Goal: Information Seeking & Learning: Learn about a topic

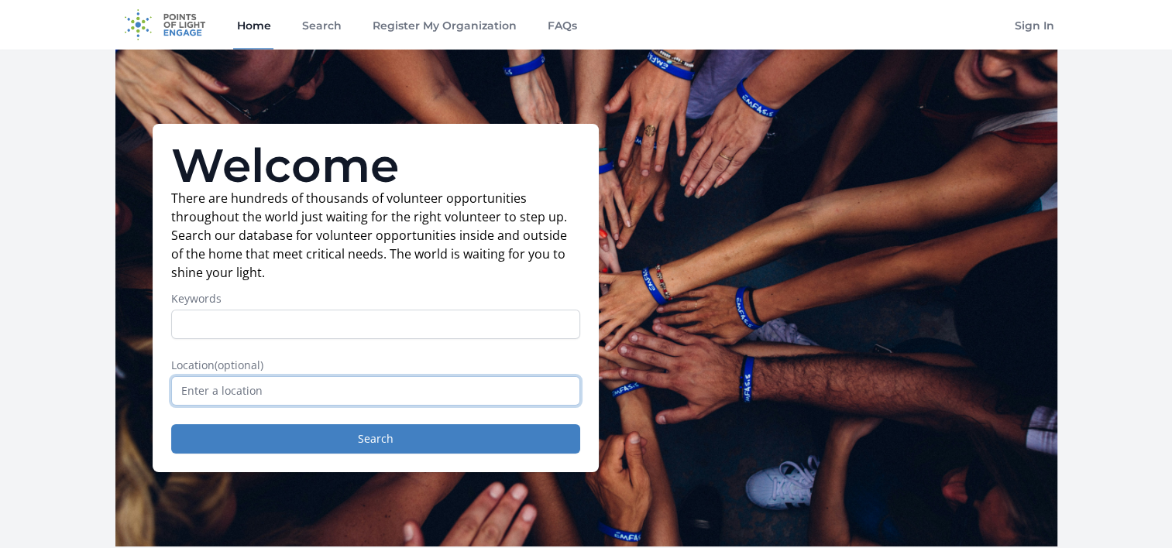
click at [527, 395] on input "text" at bounding box center [375, 390] width 409 height 29
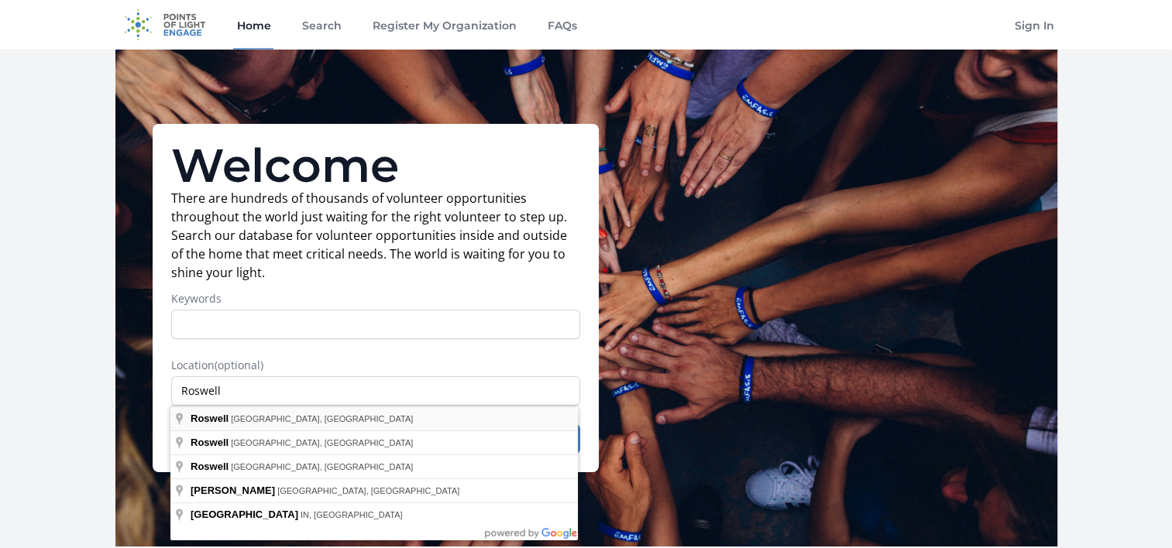
type input "Roswell, GA, USA"
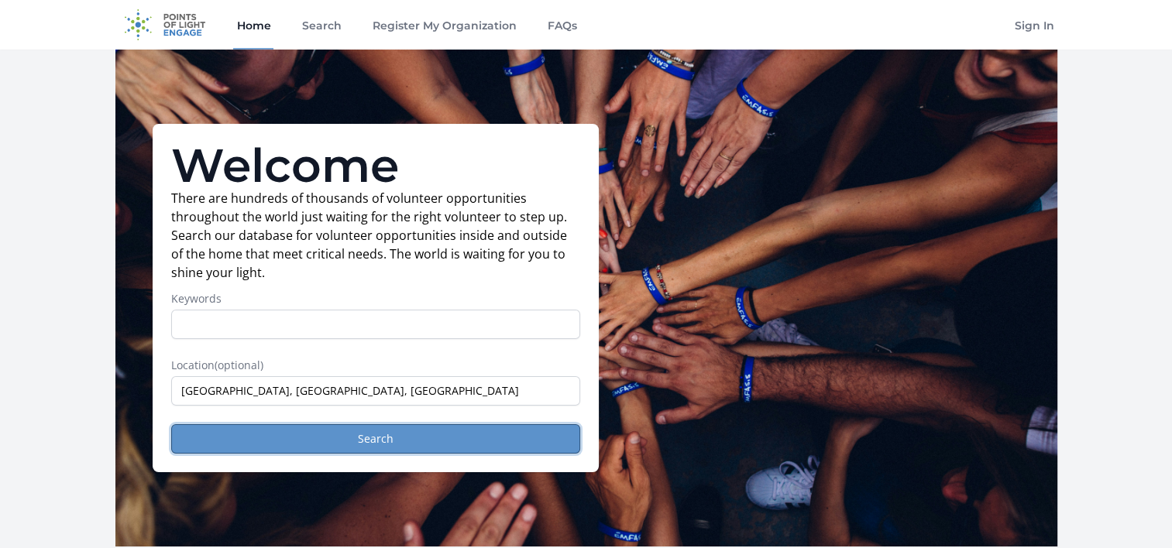
click at [412, 440] on button "Search" at bounding box center [375, 438] width 409 height 29
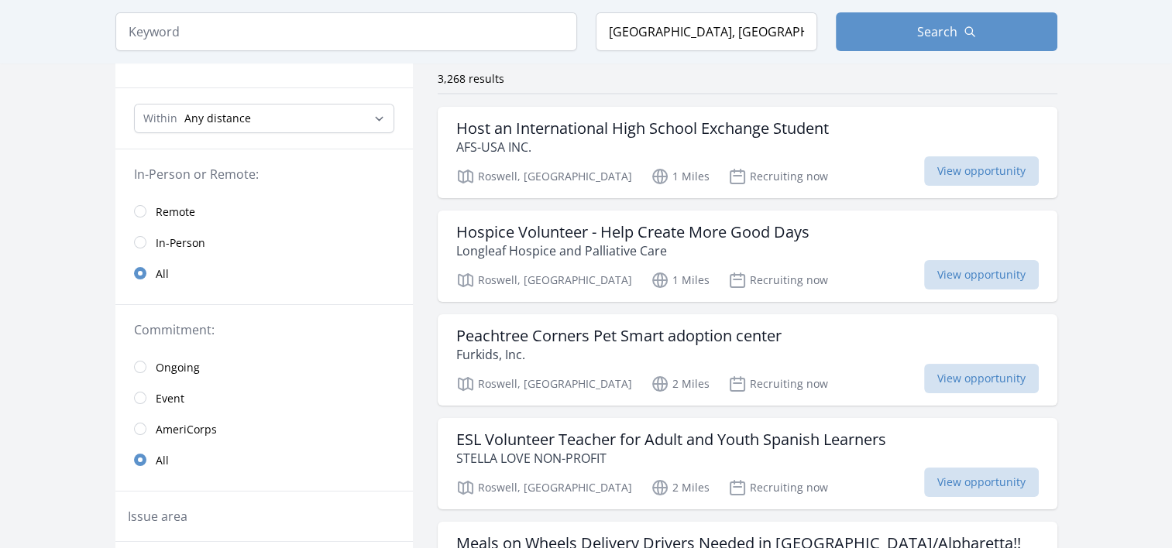
scroll to position [80, 0]
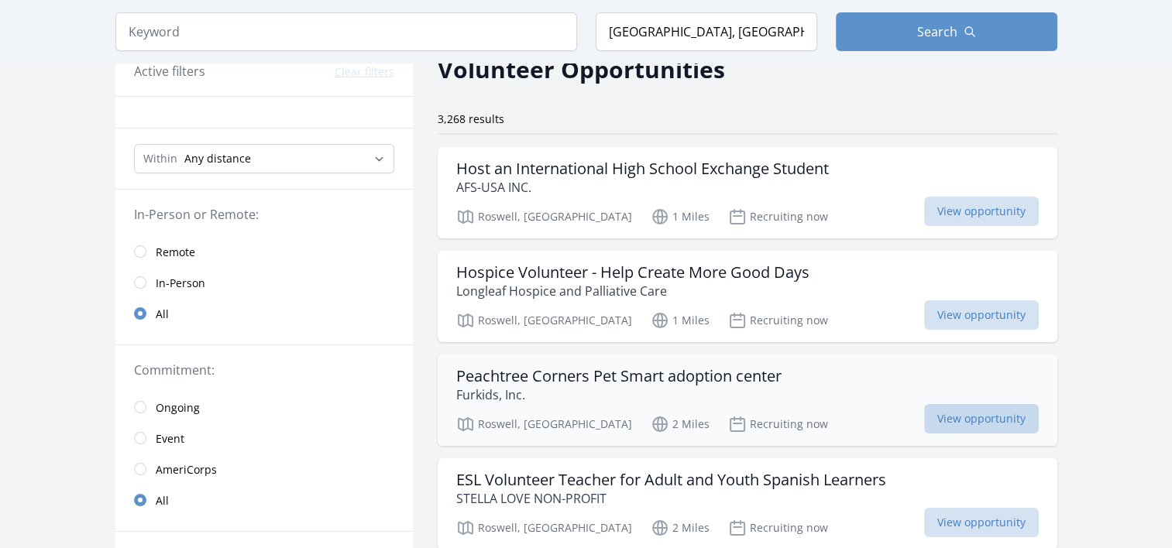
click at [964, 414] on span "View opportunity" at bounding box center [981, 418] width 115 height 29
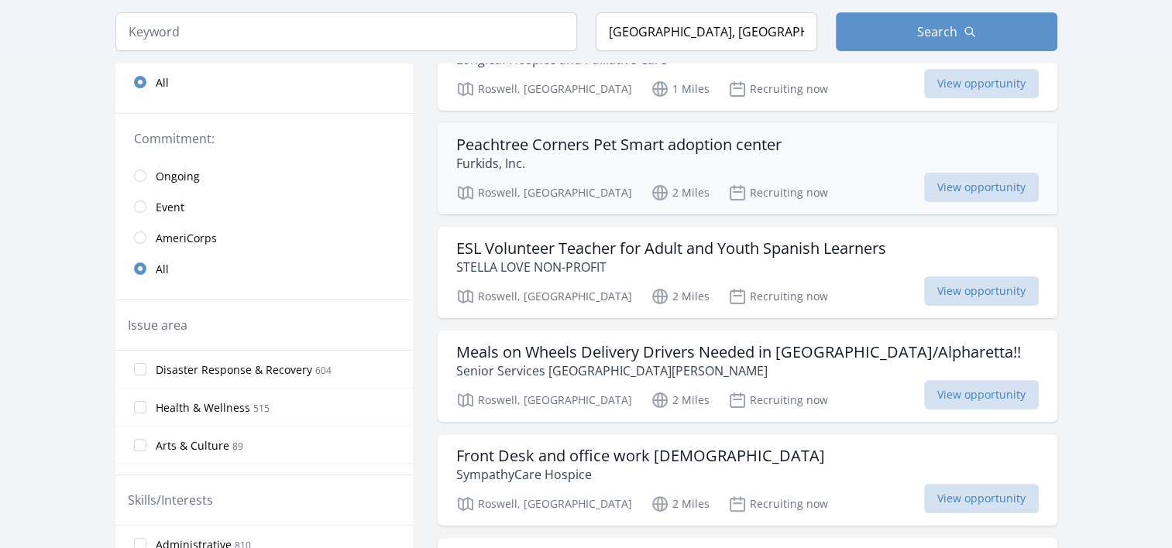
scroll to position [310, 0]
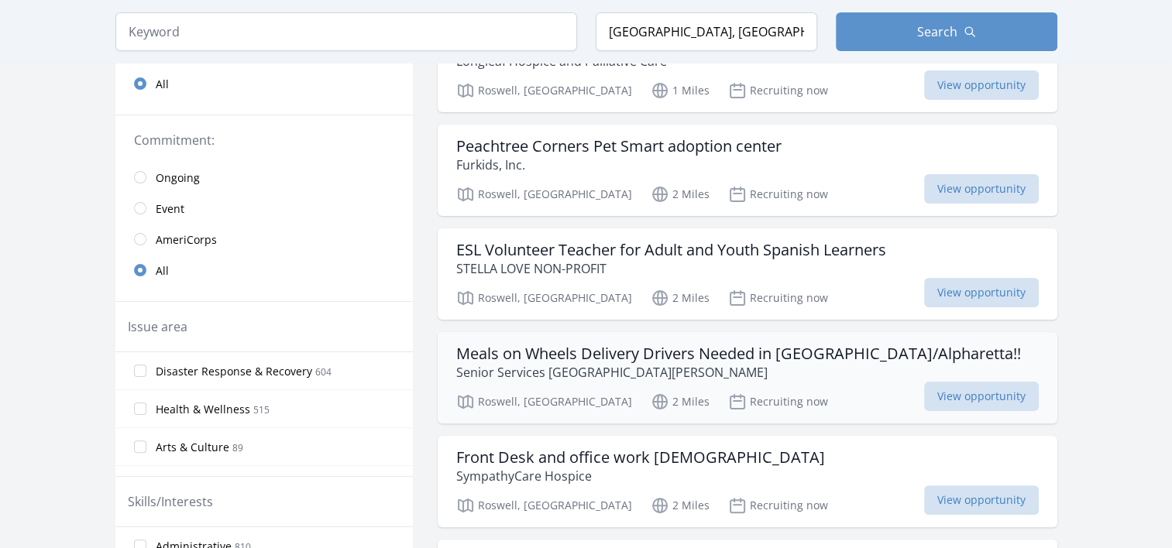
click at [689, 352] on h3 "Meals on Wheels Delivery Drivers Needed in Roswell/Alpharetta!!" at bounding box center [738, 354] width 565 height 19
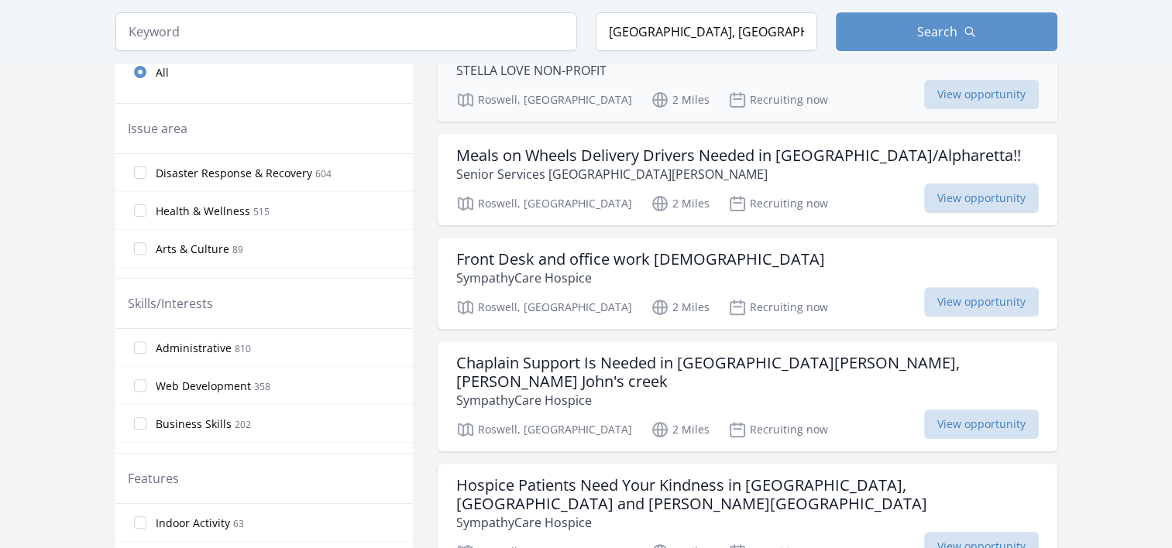
scroll to position [482, 0]
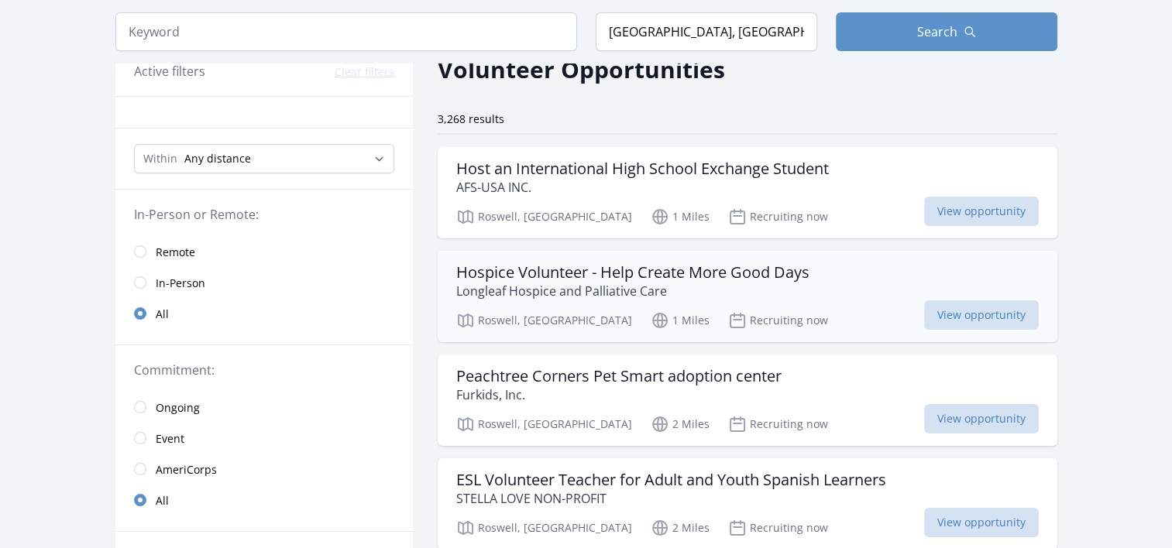
scroll to position [21, 0]
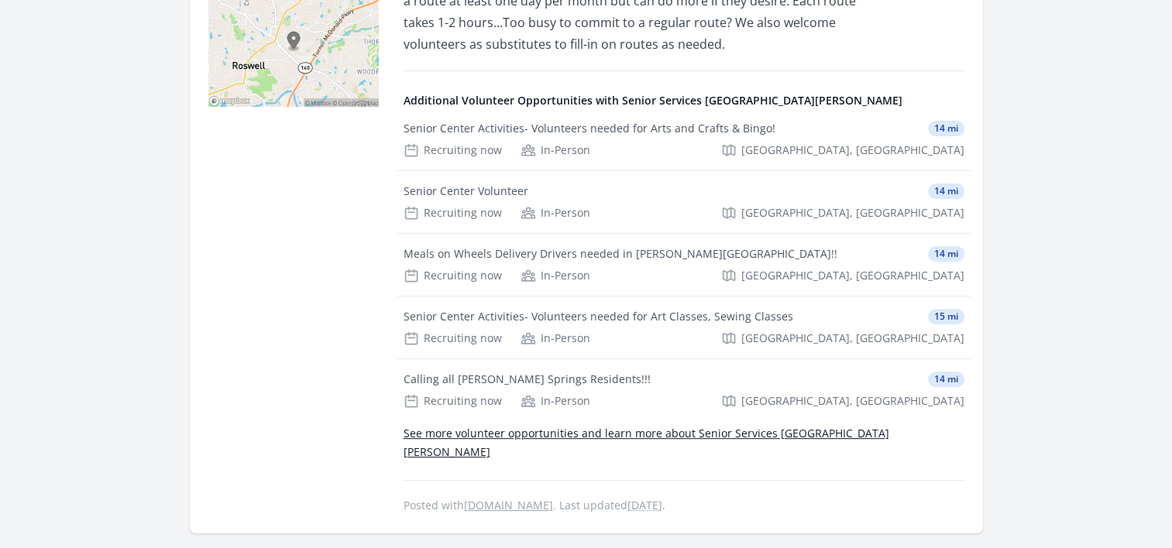
scroll to position [483, 0]
click at [708, 372] on div "Calling all Sandy Springs Residents!!! 14 mi" at bounding box center [684, 379] width 561 height 15
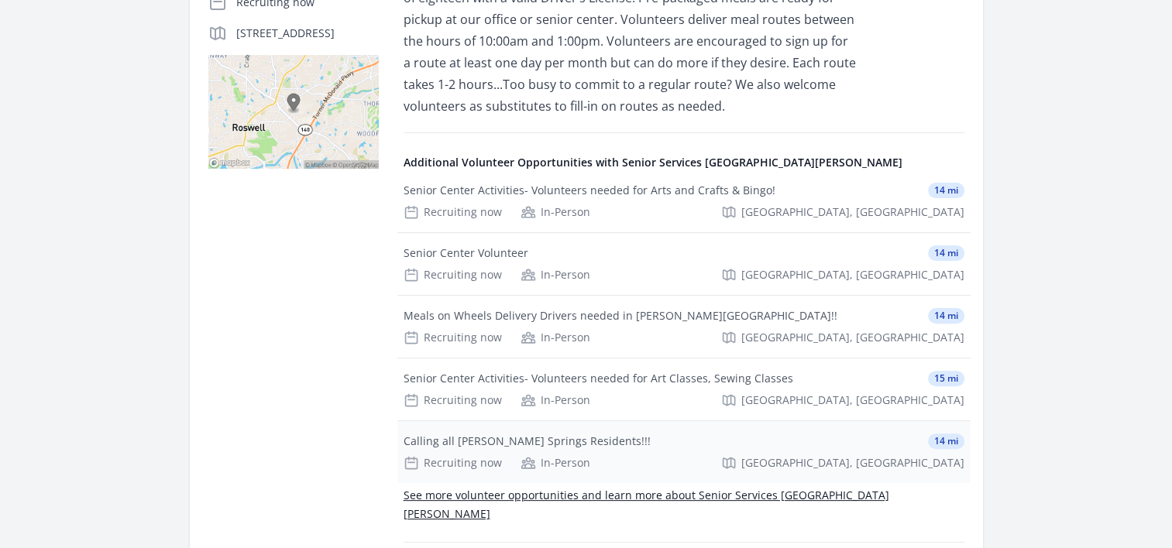
scroll to position [420, 0]
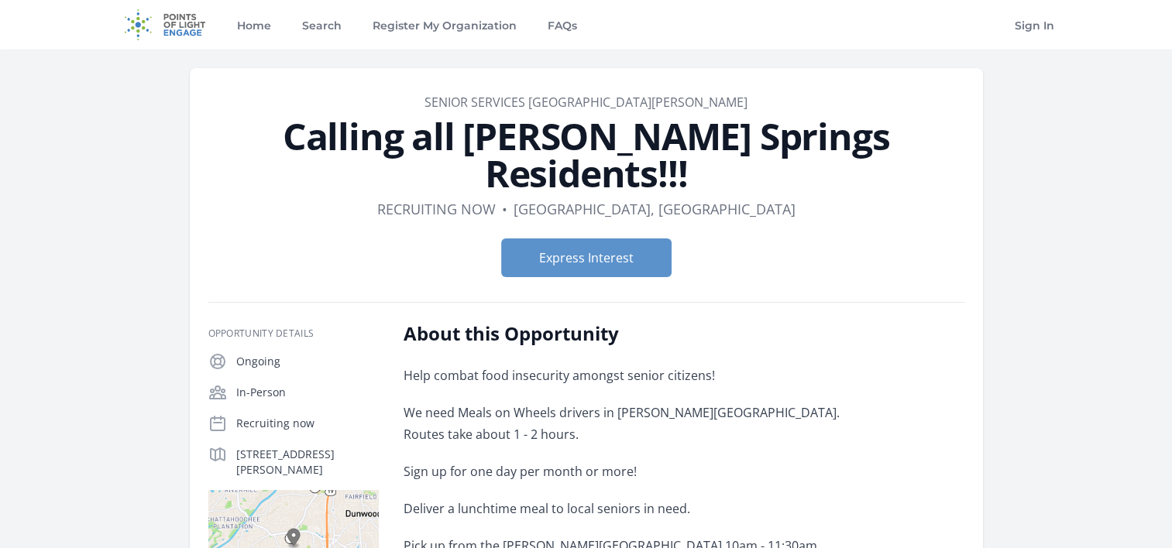
scroll to position [6, 0]
